Goal: Information Seeking & Learning: Learn about a topic

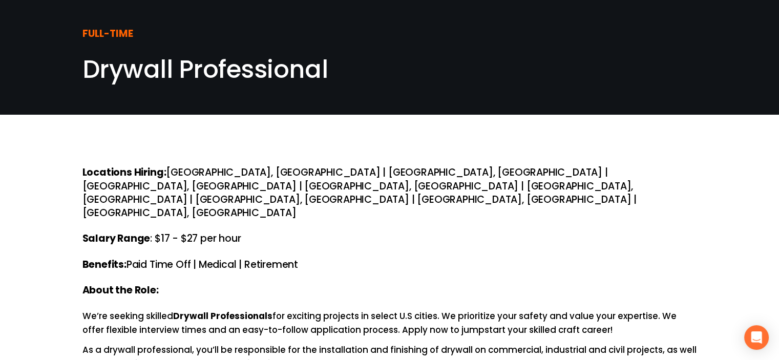
scroll to position [6, 0]
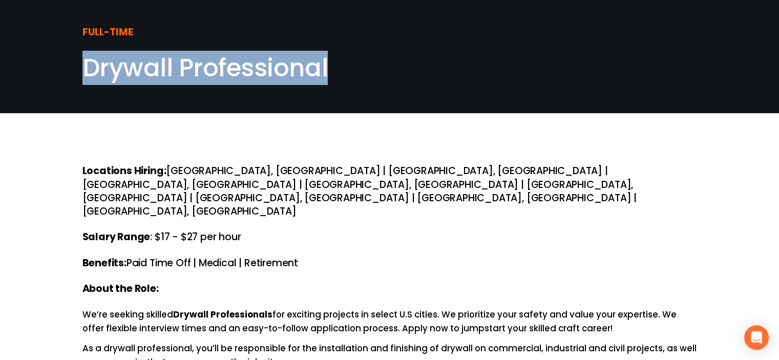
drag, startPoint x: 287, startPoint y: 71, endPoint x: 80, endPoint y: 63, distance: 206.5
click at [80, 63] on div "FULL-TIME Drywall Professional" at bounding box center [389, 53] width 779 height 63
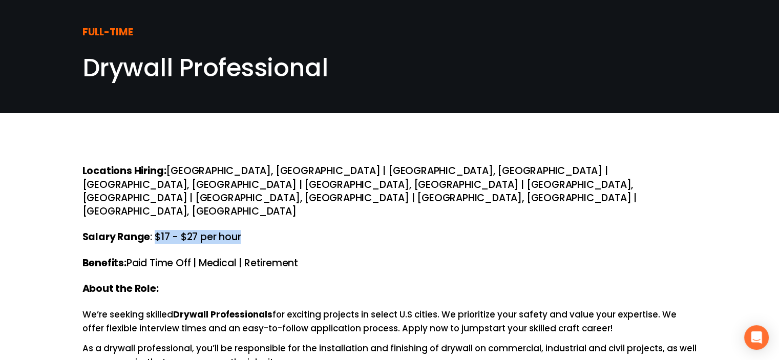
drag, startPoint x: 244, startPoint y: 196, endPoint x: 154, endPoint y: 192, distance: 90.7
click at [154, 230] on h4 "Salary Range : $17 - $27 per hour" at bounding box center [389, 236] width 615 height 13
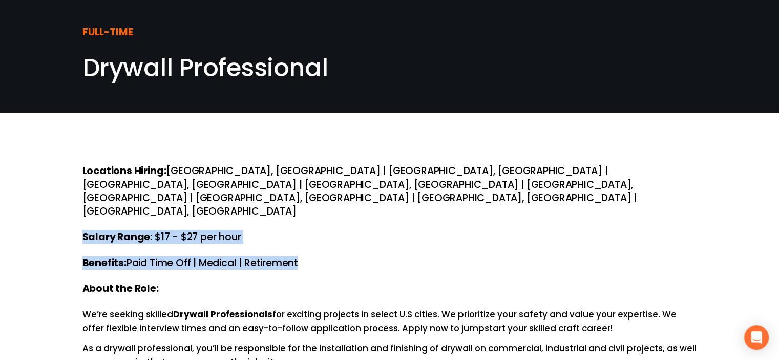
drag, startPoint x: 80, startPoint y: 195, endPoint x: 320, endPoint y: 218, distance: 240.8
copy div "Salary Range : $17 - $27 per hour Benefits: Paid Time Off | Medical | Retirement"
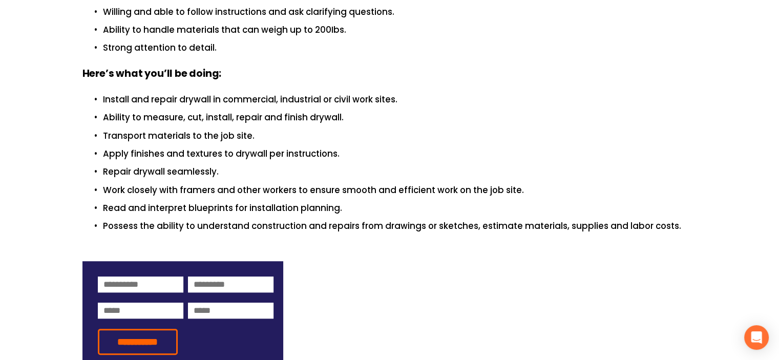
scroll to position [477, 0]
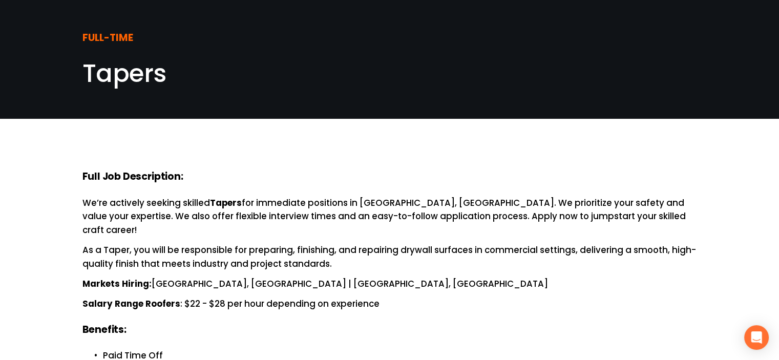
click at [153, 69] on span "Tapers" at bounding box center [124, 73] width 84 height 34
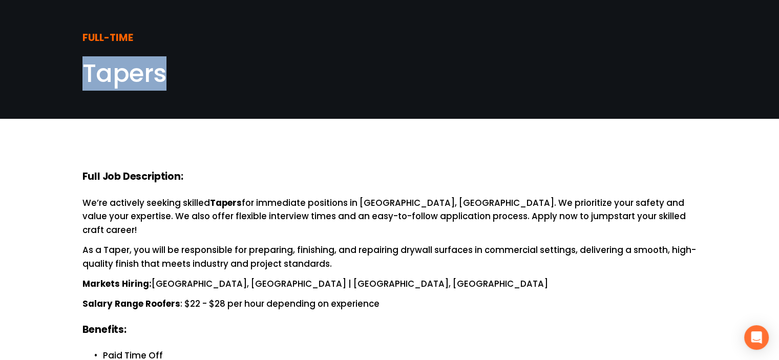
click at [153, 69] on span "Tapers" at bounding box center [124, 73] width 84 height 34
copy span "Tapers"
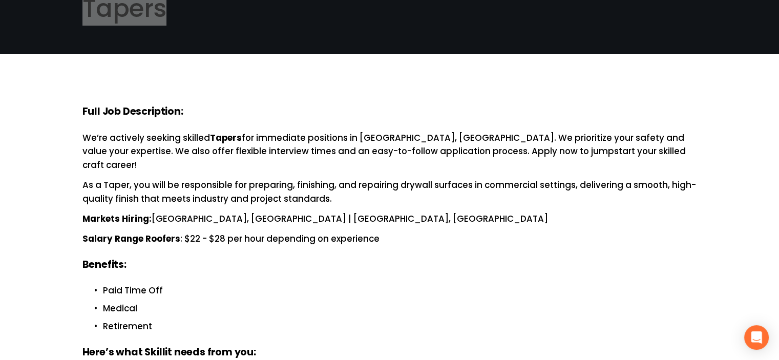
scroll to position [66, 0]
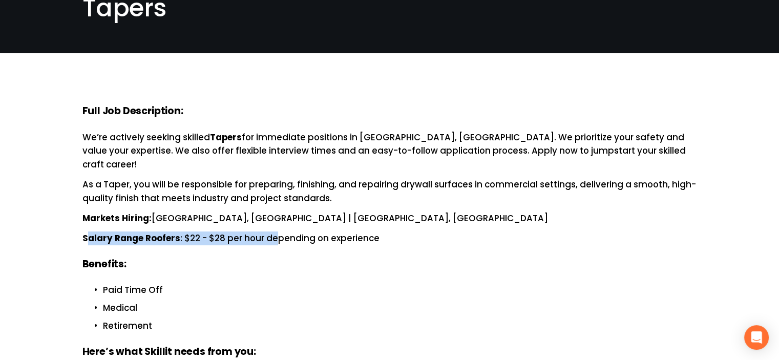
drag, startPoint x: 85, startPoint y: 225, endPoint x: 277, endPoint y: 230, distance: 191.6
click at [277, 231] on p "Salary Range Roofers : $22 - $28 per hour depending on experience" at bounding box center [389, 238] width 615 height 14
click at [159, 232] on strong "Salary Range Roofers" at bounding box center [131, 238] width 98 height 12
click at [157, 232] on strong "Salary Range Roofers" at bounding box center [131, 238] width 98 height 12
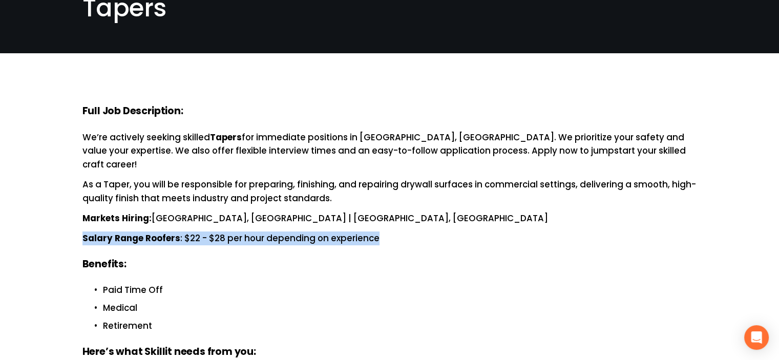
click at [157, 232] on strong "Salary Range Roofers" at bounding box center [131, 238] width 98 height 12
copy p "Salary Range Roofers : $22 - $28 per hour depending on experience"
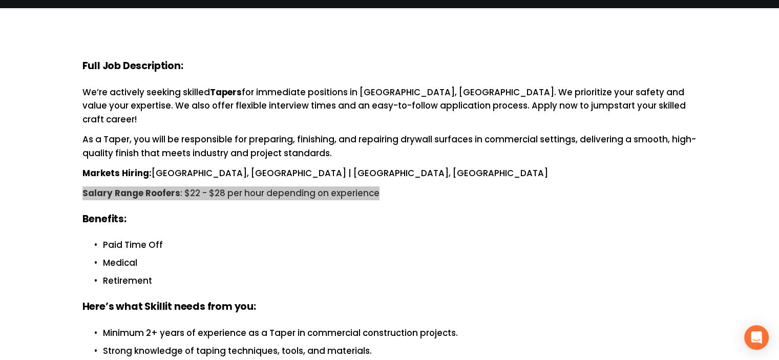
scroll to position [112, 0]
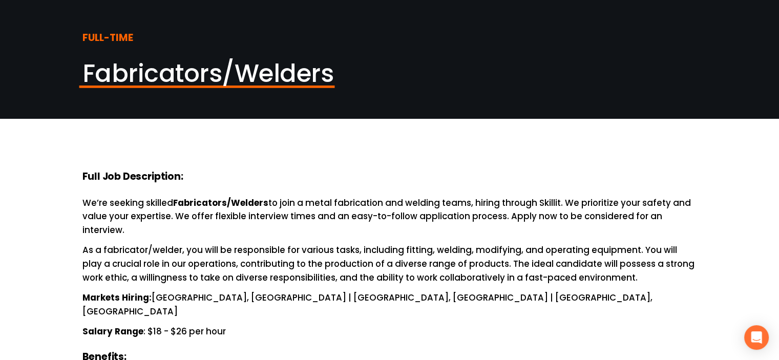
click at [169, 75] on span "Fabricators/Welders" at bounding box center [207, 73] width 251 height 34
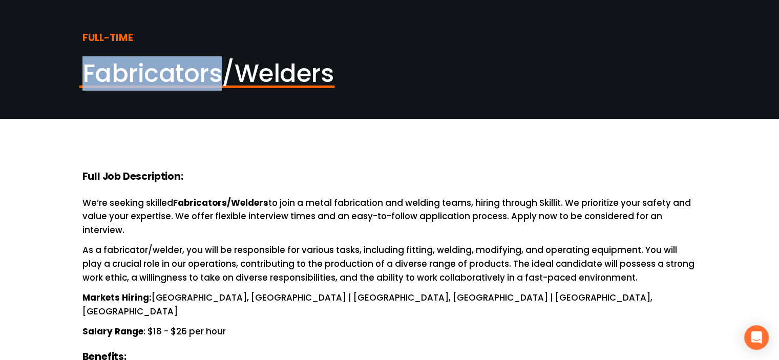
click at [169, 75] on span "Fabricators/Welders" at bounding box center [207, 73] width 251 height 34
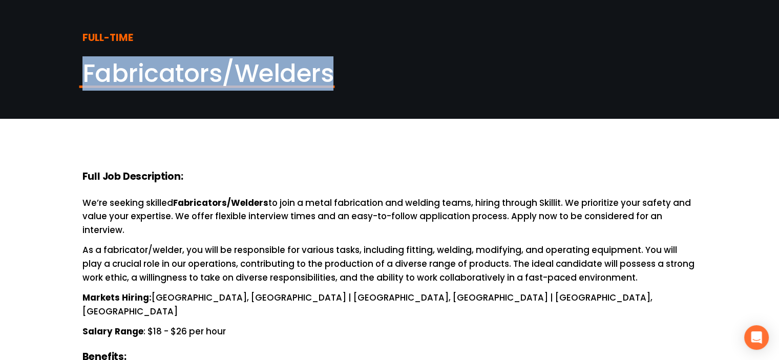
click at [169, 75] on span "Fabricators/Welders" at bounding box center [207, 73] width 251 height 34
copy article "Fabricators/Welders"
click at [203, 325] on p "Salary Range : $18 - $26 per hour" at bounding box center [389, 332] width 615 height 14
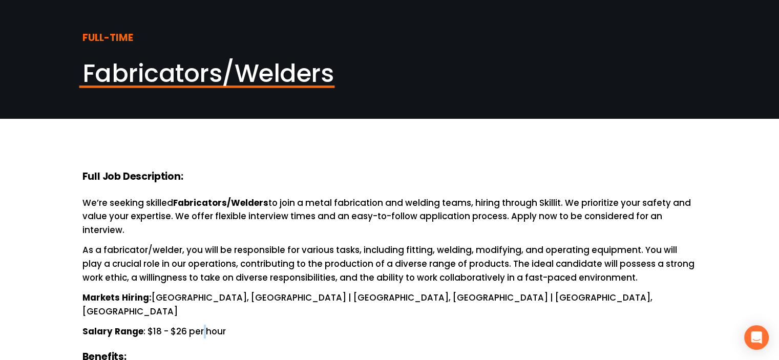
click at [203, 325] on p "Salary Range : $18 - $26 per hour" at bounding box center [389, 332] width 615 height 14
copy p "Salary Range : $18 - $26 per hour"
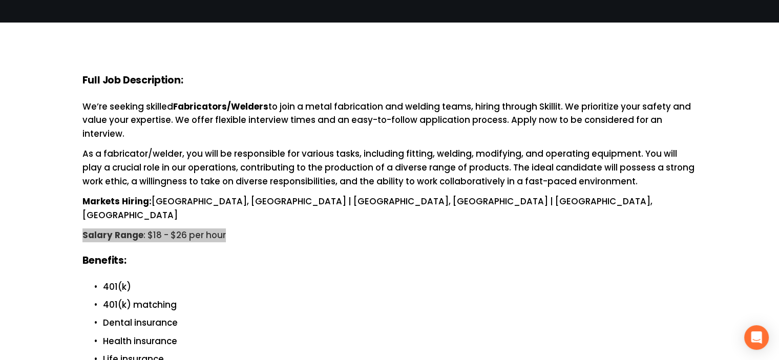
scroll to position [154, 0]
